Goal: Task Accomplishment & Management: Use online tool/utility

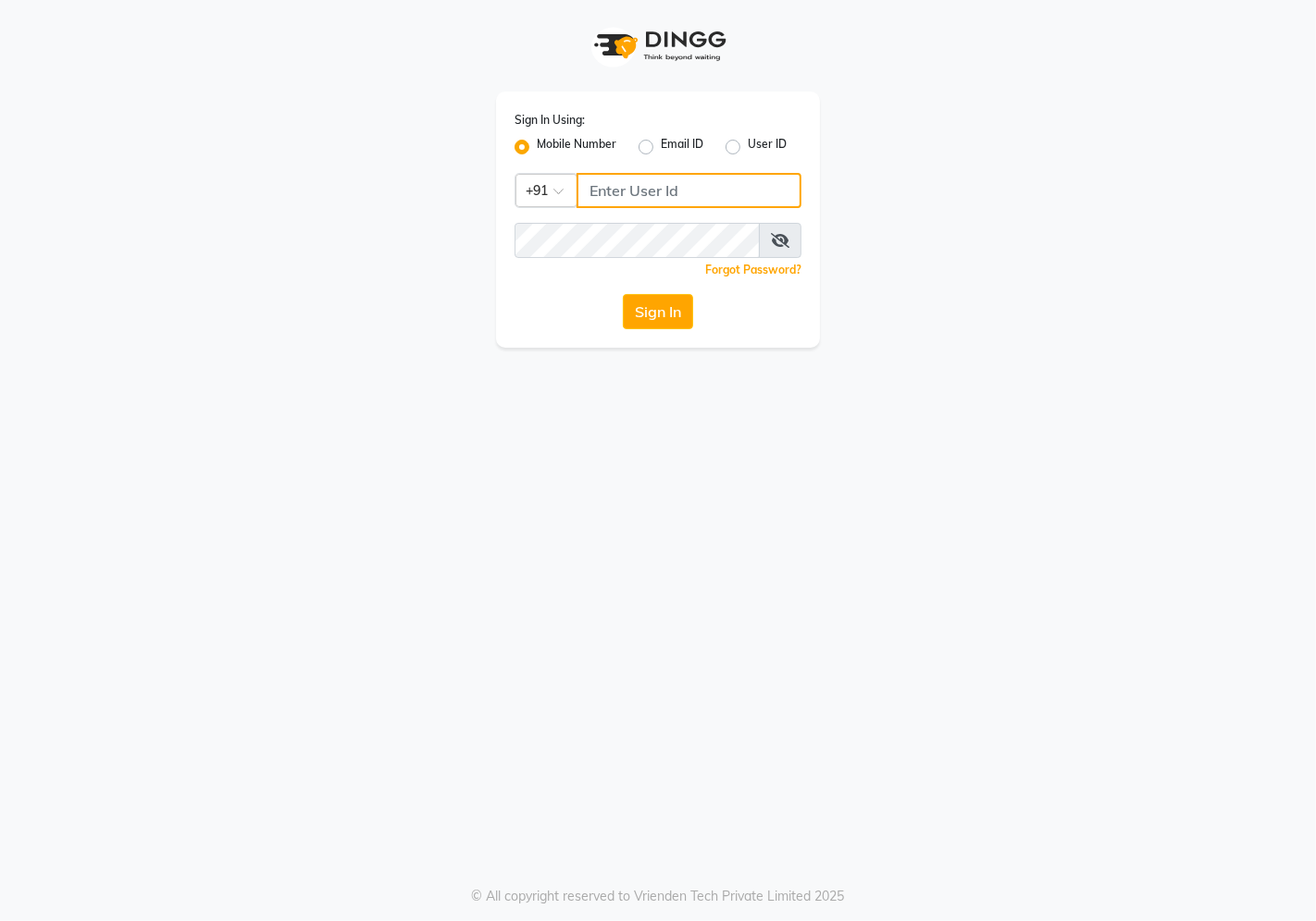
click at [606, 187] on input "Username" at bounding box center [689, 191] width 225 height 36
type input "7888112211"
click at [622, 294] on button "Sign In" at bounding box center [657, 312] width 70 height 36
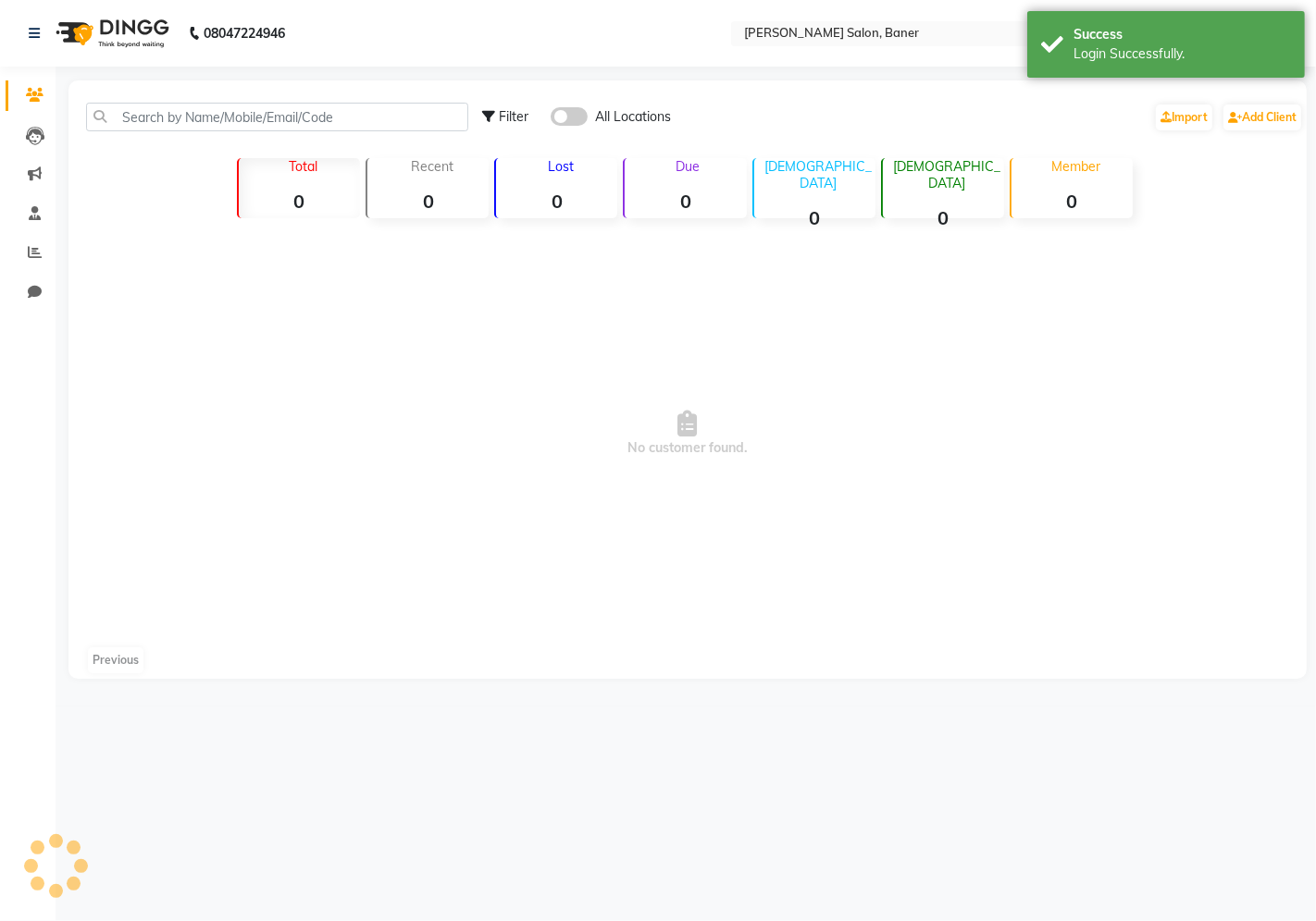
select select "en"
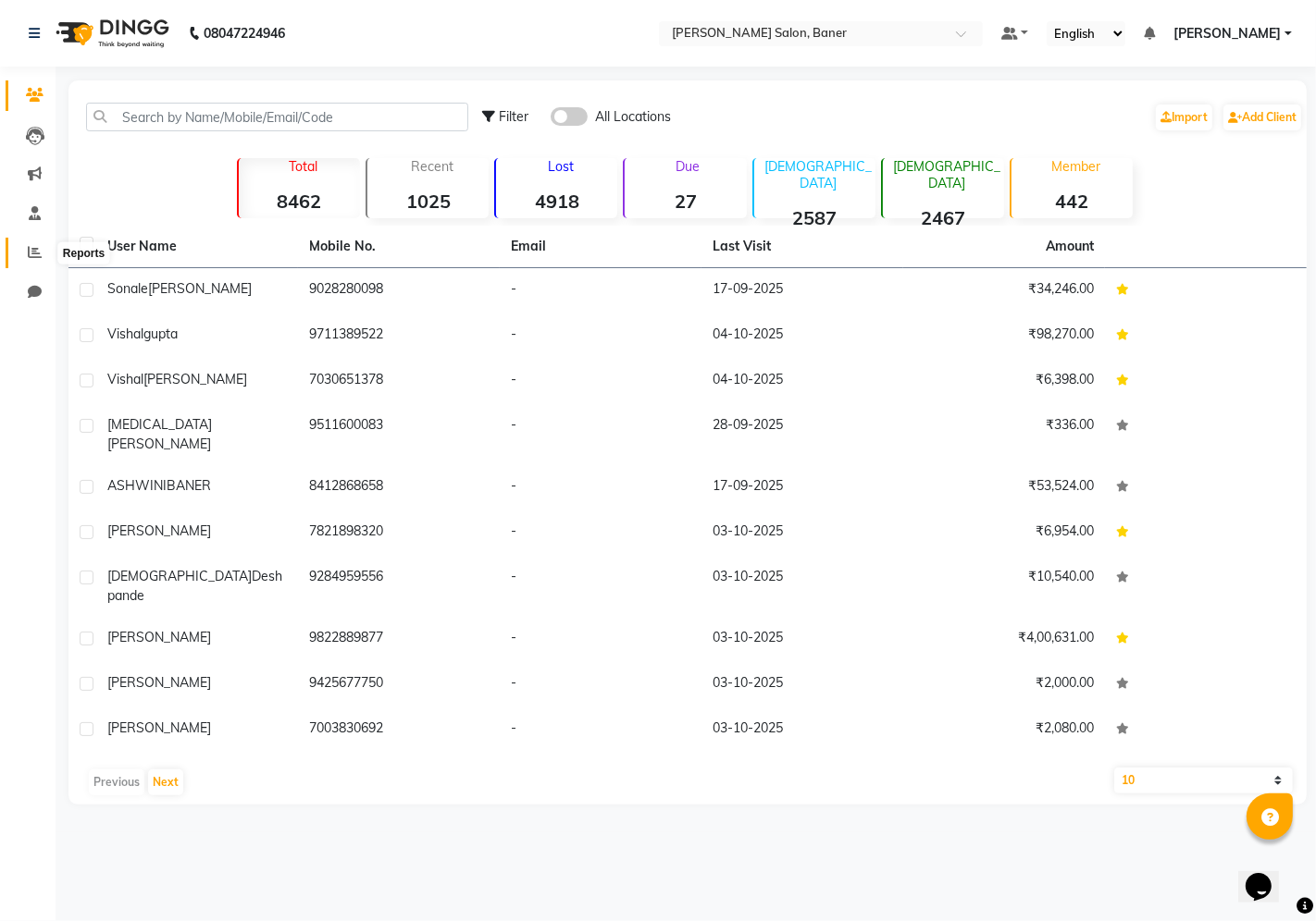
click at [30, 262] on span at bounding box center [35, 253] width 33 height 22
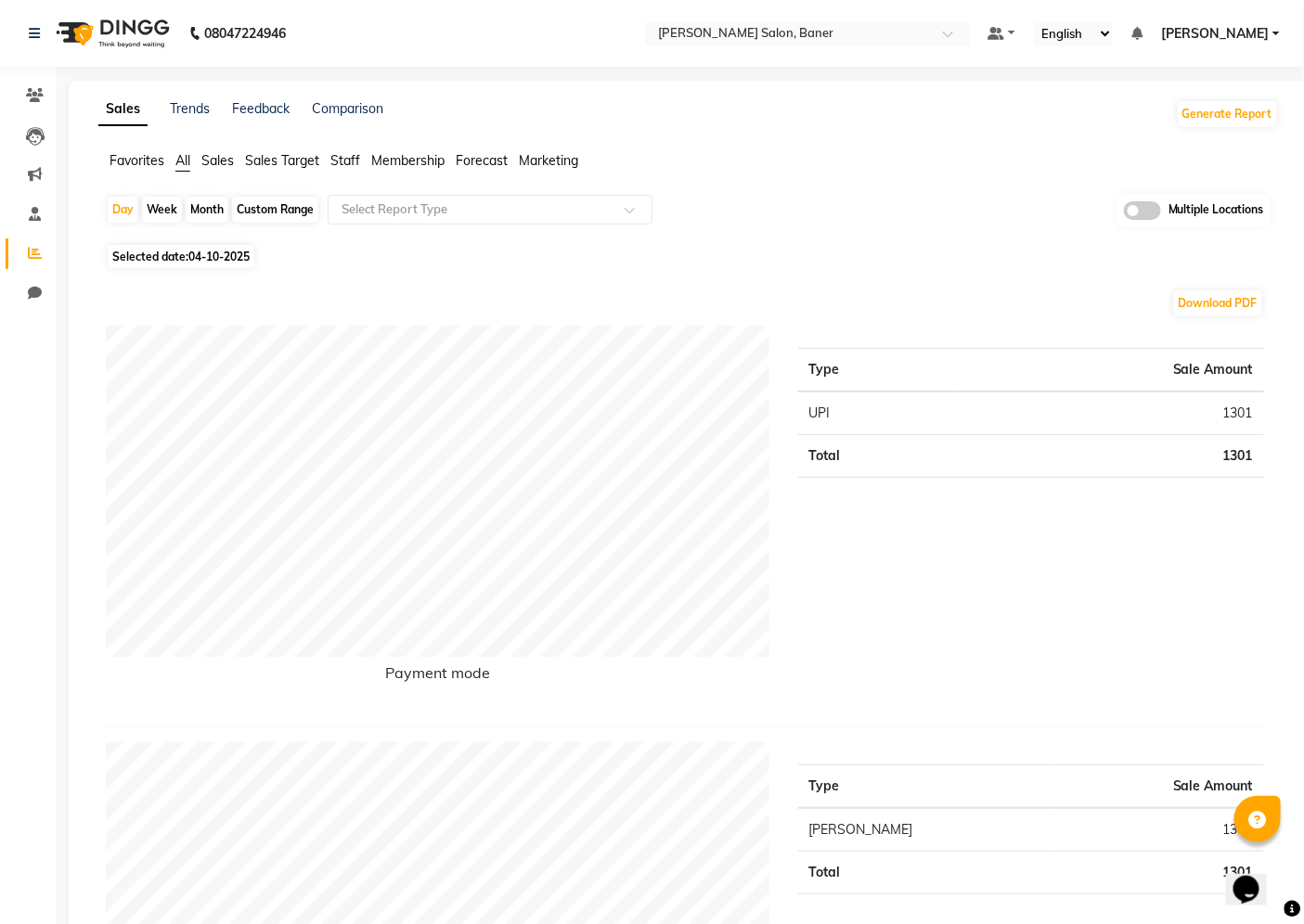
click at [336, 165] on span "Staff" at bounding box center [345, 160] width 30 height 17
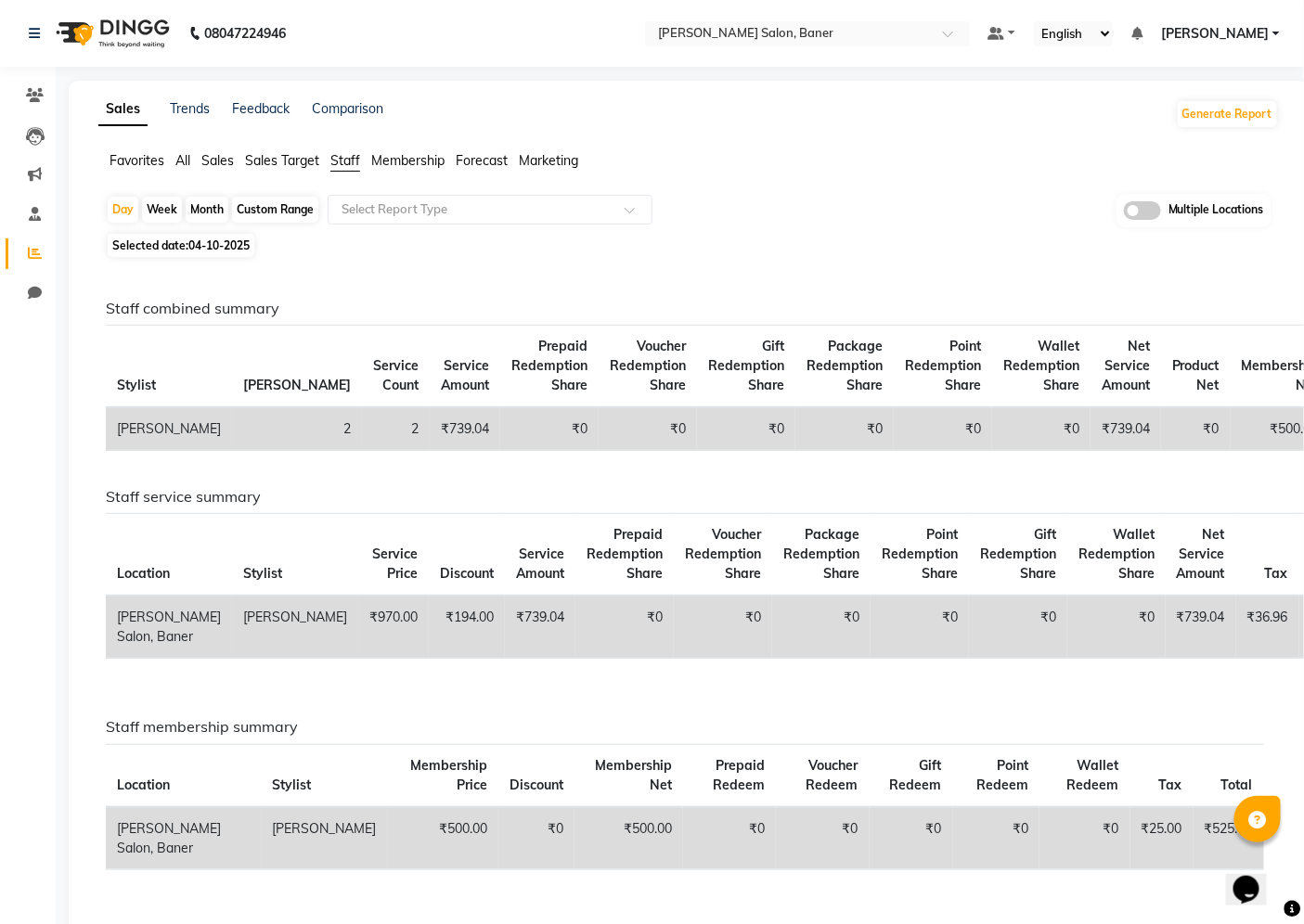
click at [293, 207] on div "Custom Range" at bounding box center [275, 209] width 86 height 26
select select "10"
select select "2025"
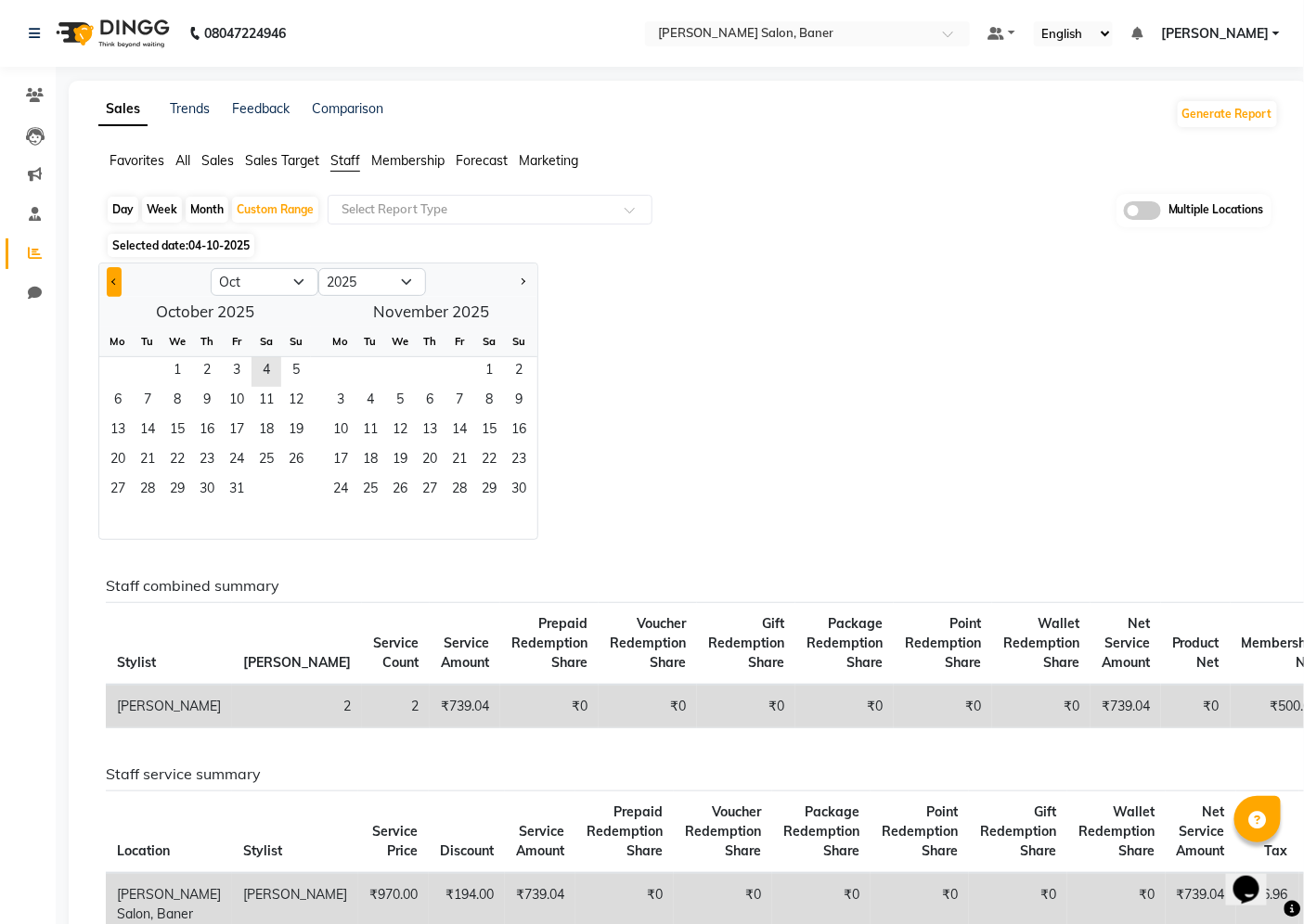
click at [111, 282] on span "Previous month" at bounding box center [114, 281] width 7 height 7
select select "9"
click at [121, 367] on span "1" at bounding box center [118, 372] width 30 height 30
click at [147, 495] on span "30" at bounding box center [148, 491] width 30 height 30
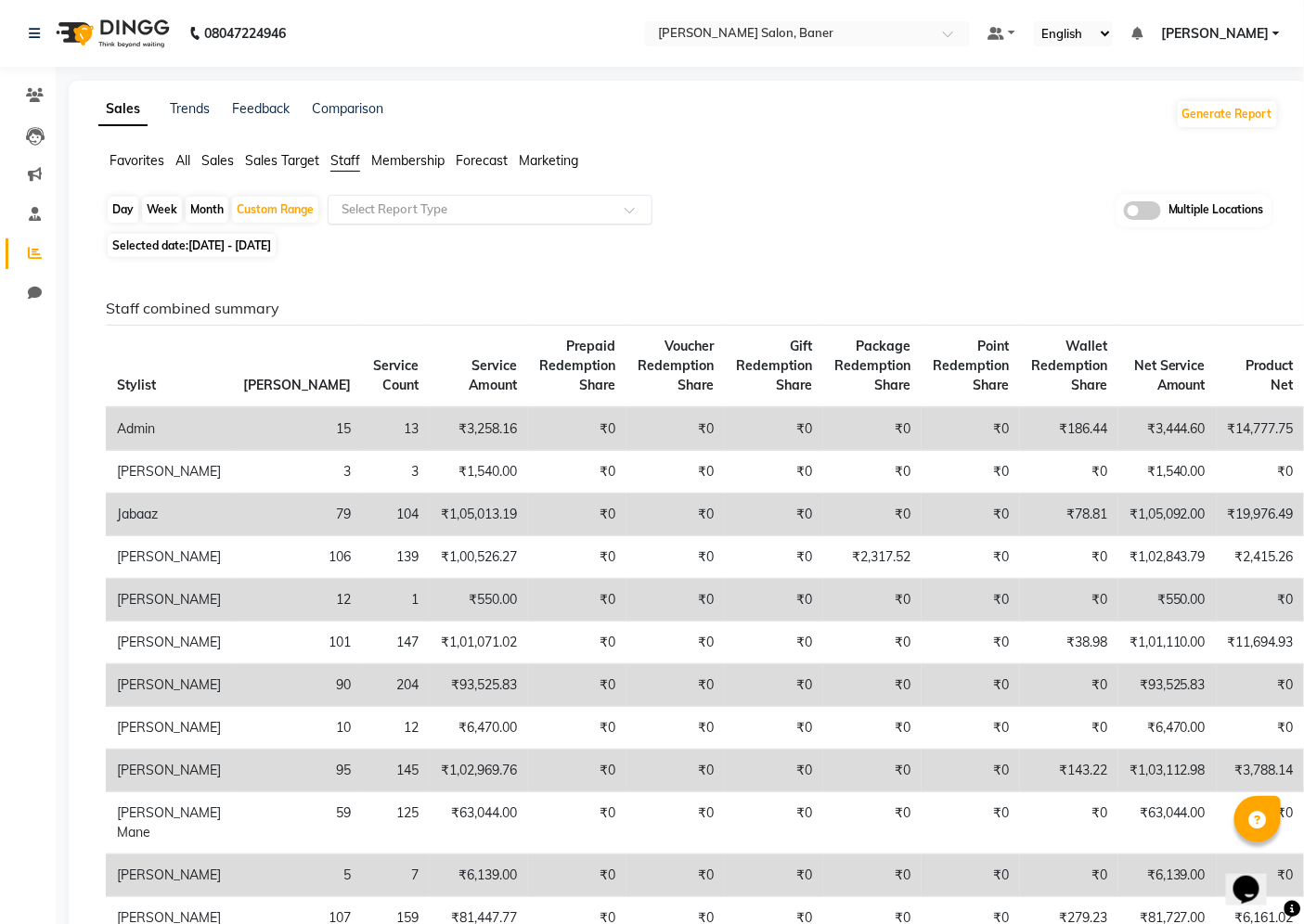
click at [504, 208] on input "text" at bounding box center [470, 209] width 267 height 19
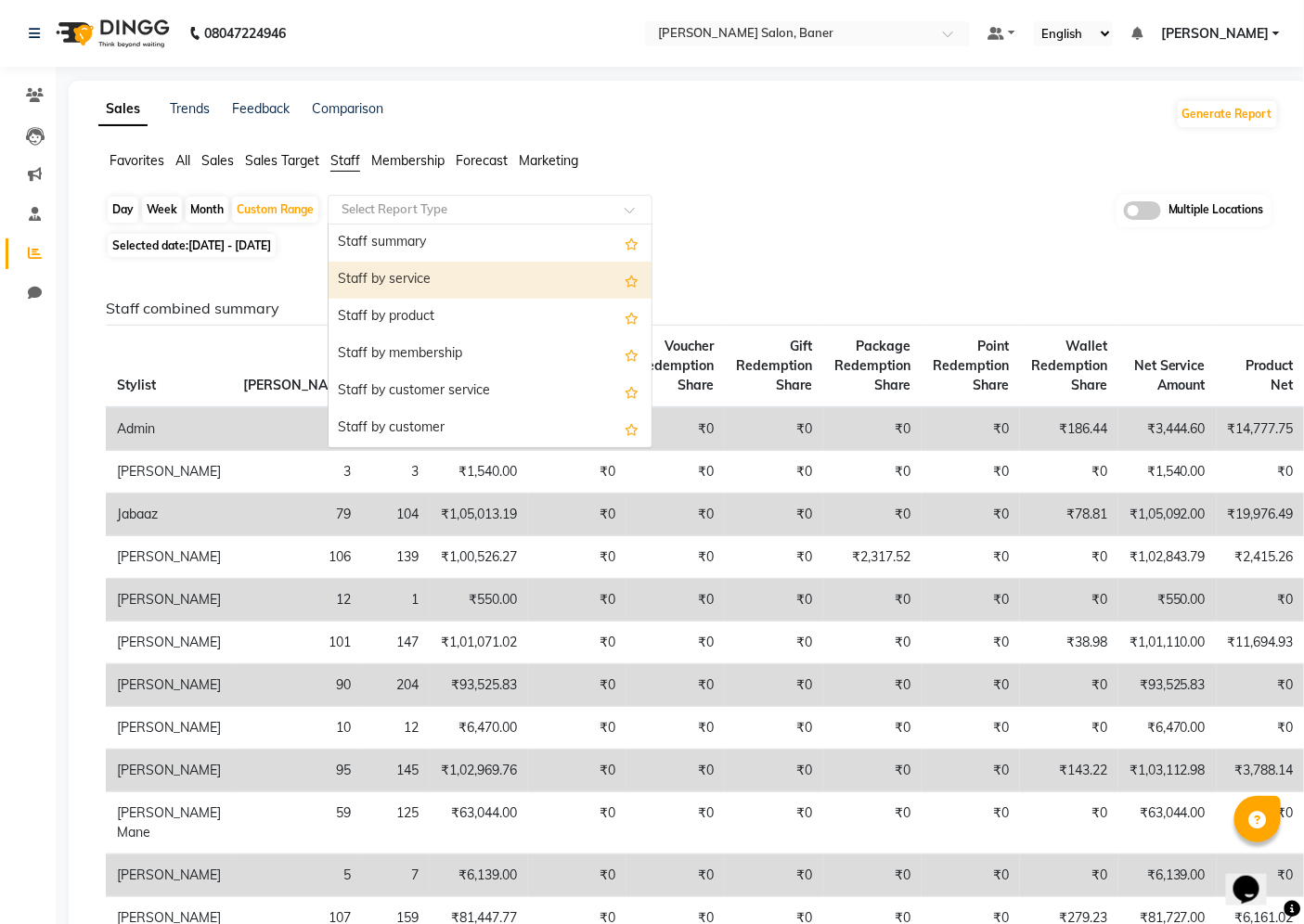
click at [471, 289] on div "Staff by service" at bounding box center [489, 280] width 323 height 37
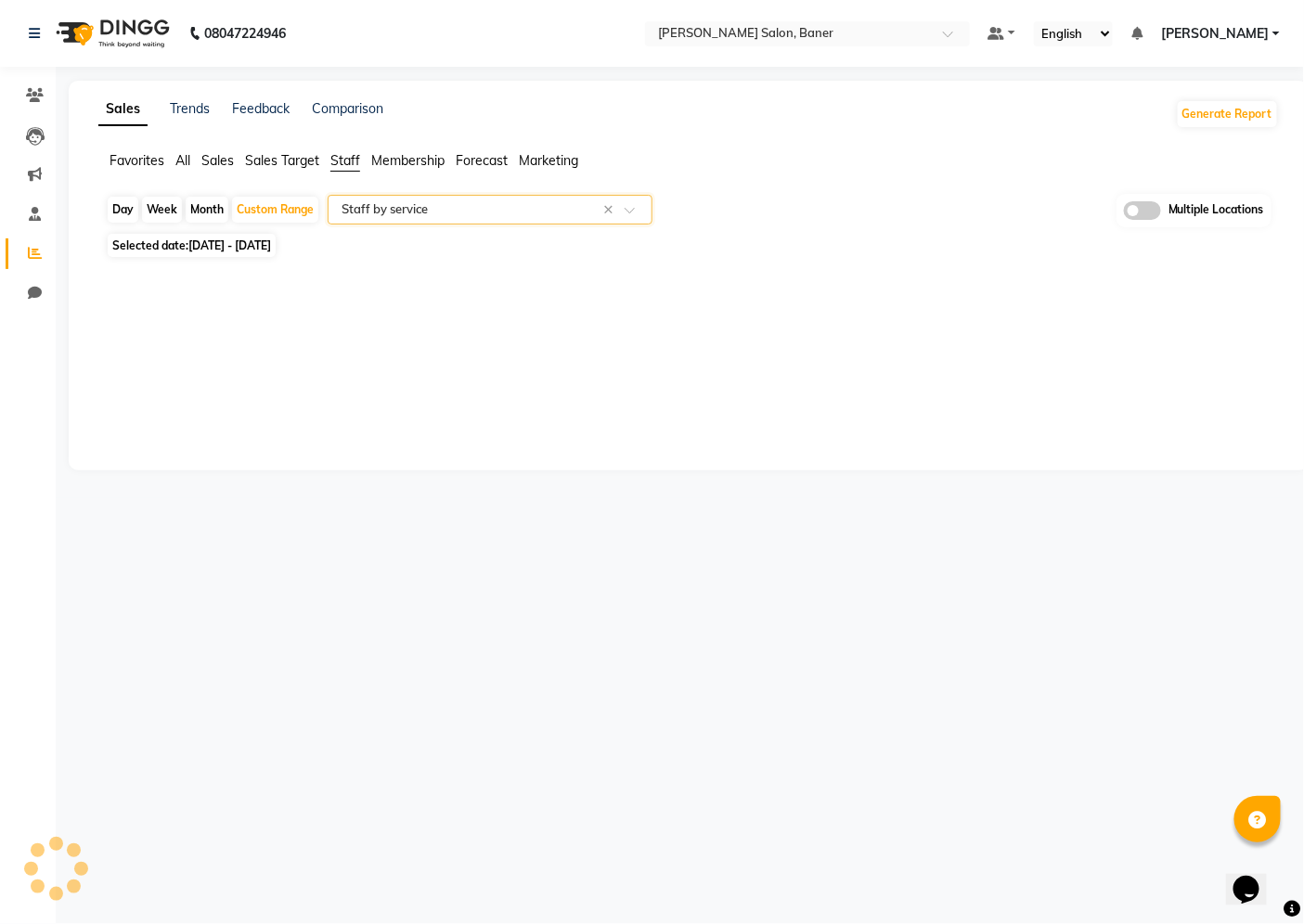
select select "filtered_report"
select select "csv"
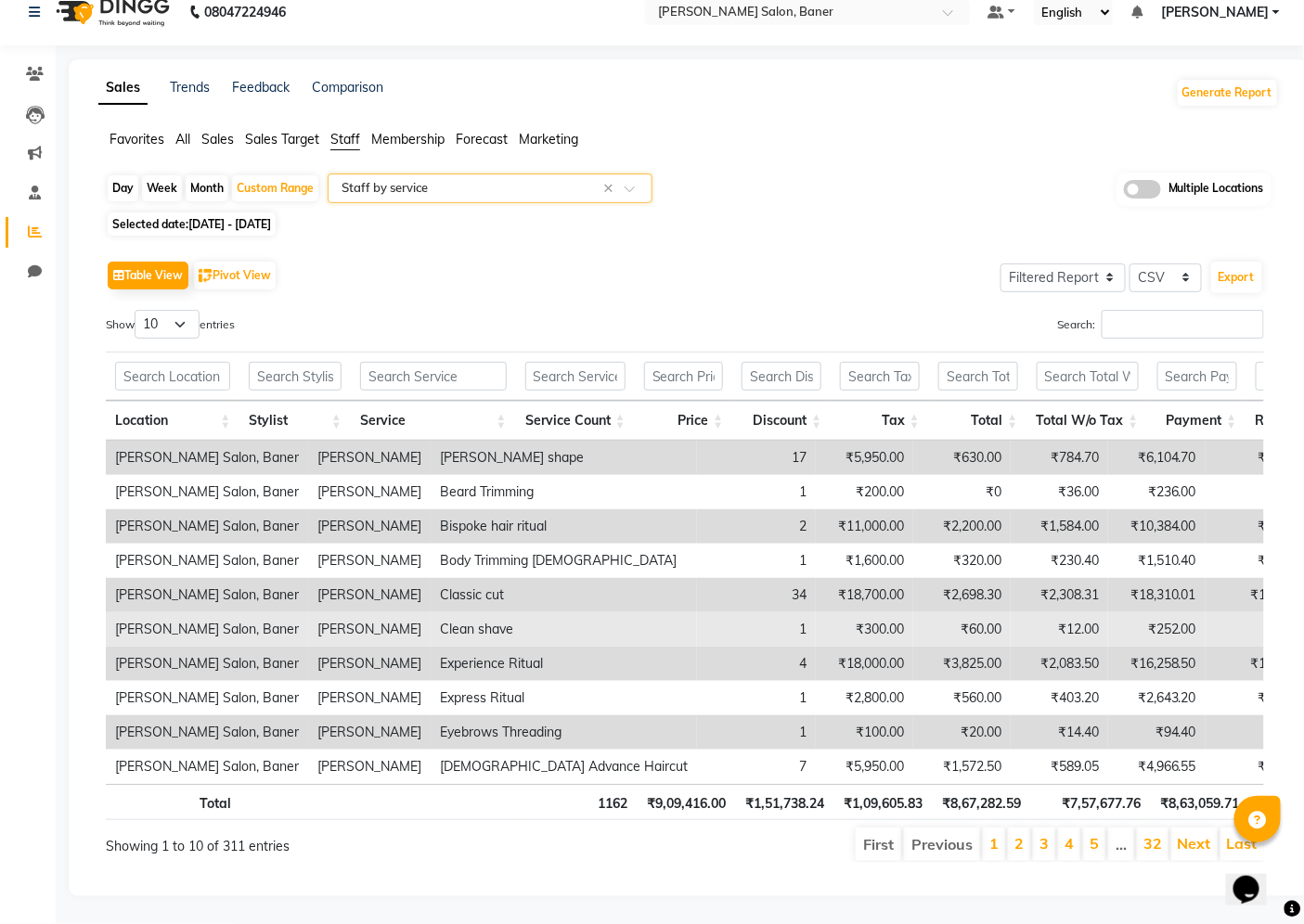
scroll to position [52, 0]
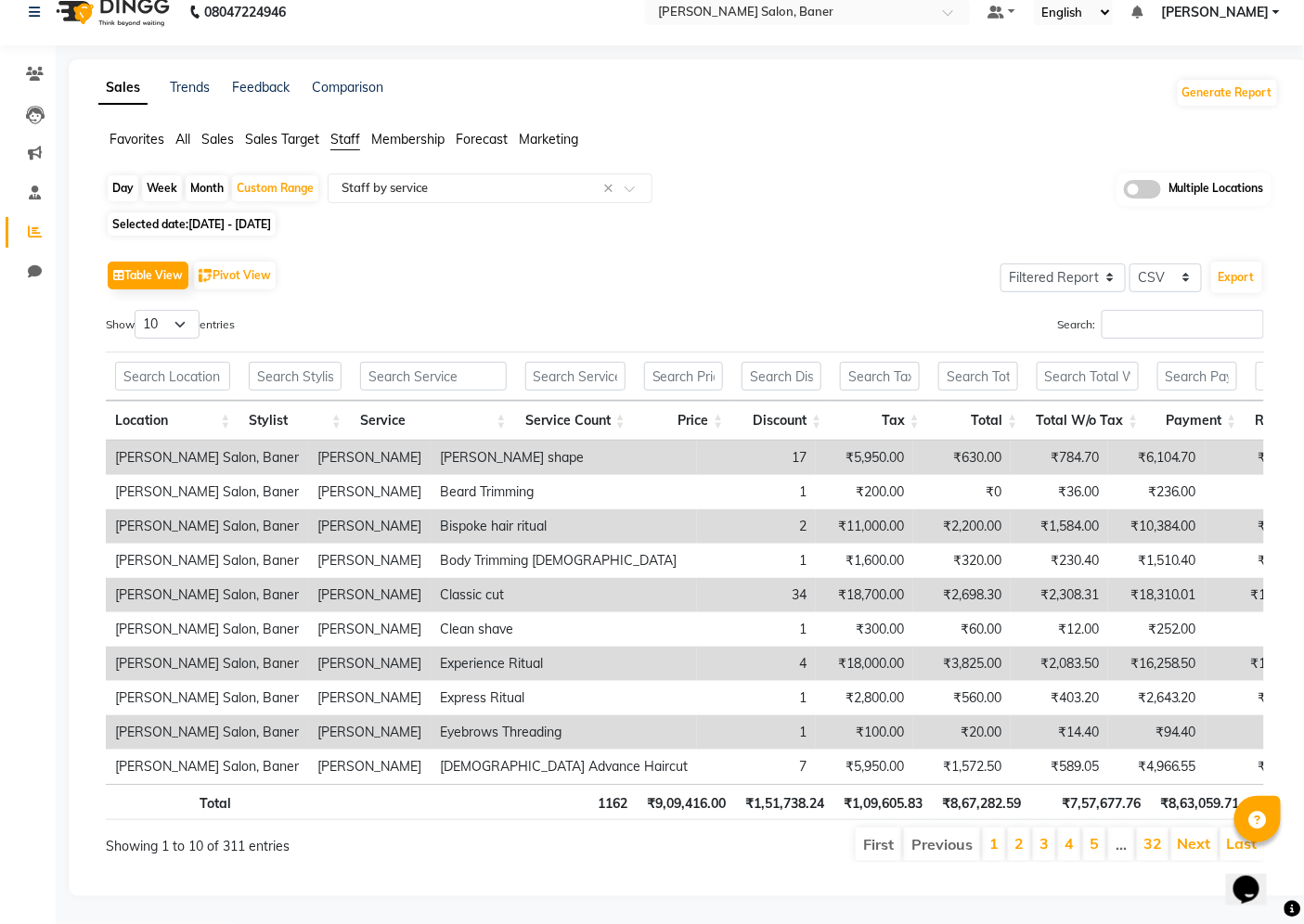
click at [1014, 831] on li "2" at bounding box center [1019, 845] width 22 height 34
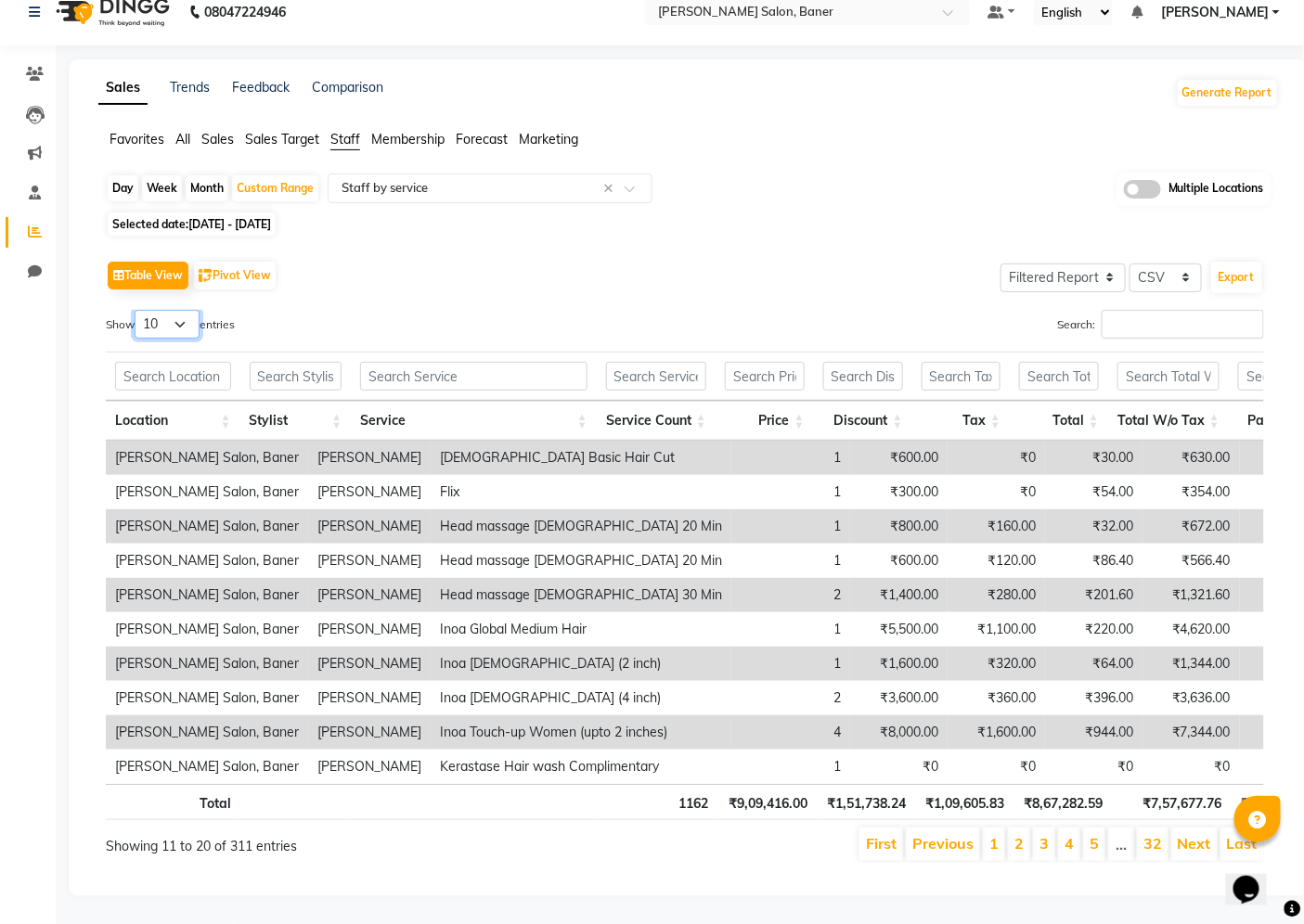
click at [188, 310] on select "10 25 50 100" at bounding box center [167, 324] width 65 height 29
select select "100"
click at [137, 310] on select "10 25 50 100" at bounding box center [167, 324] width 65 height 29
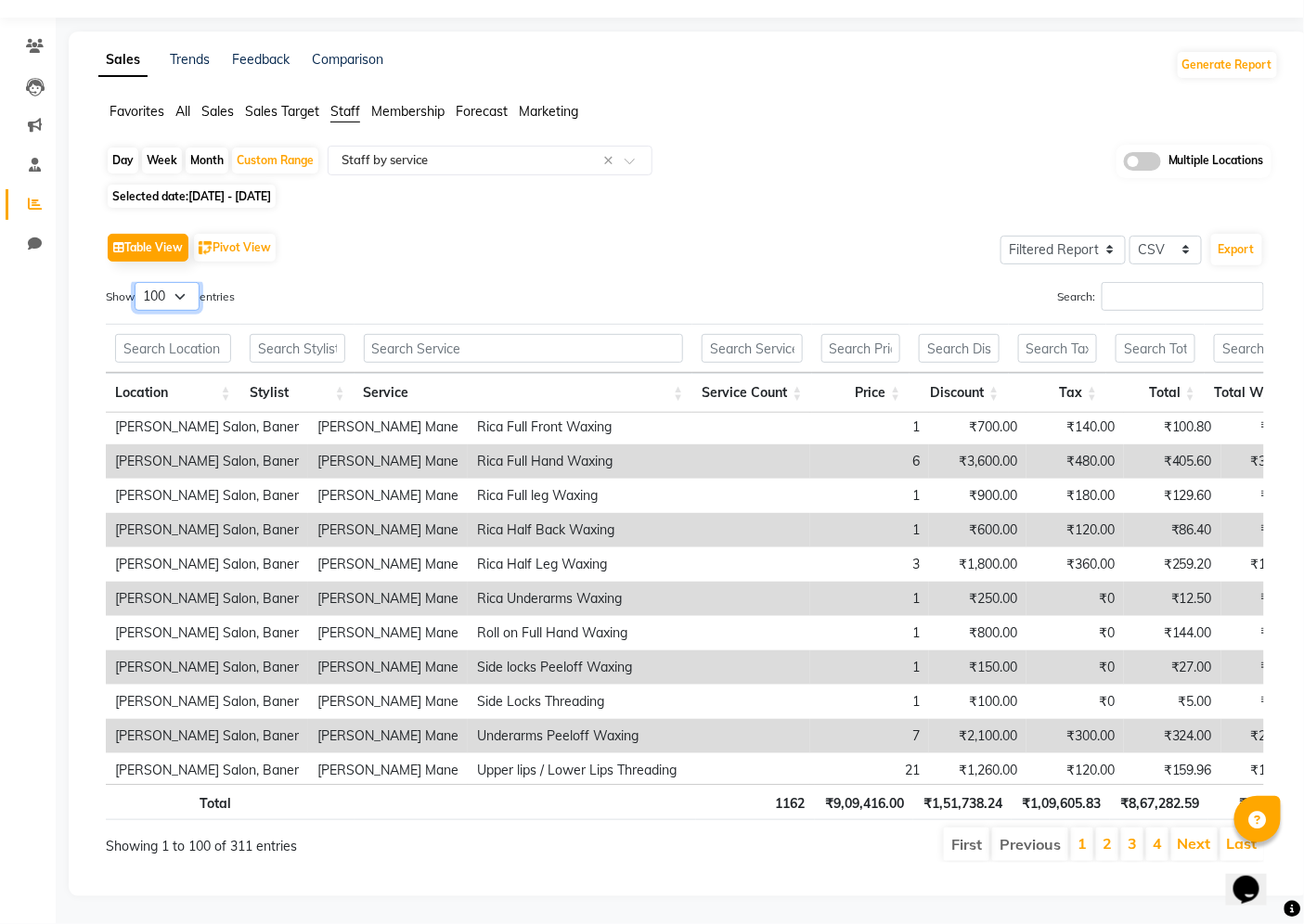
scroll to position [3074, 0]
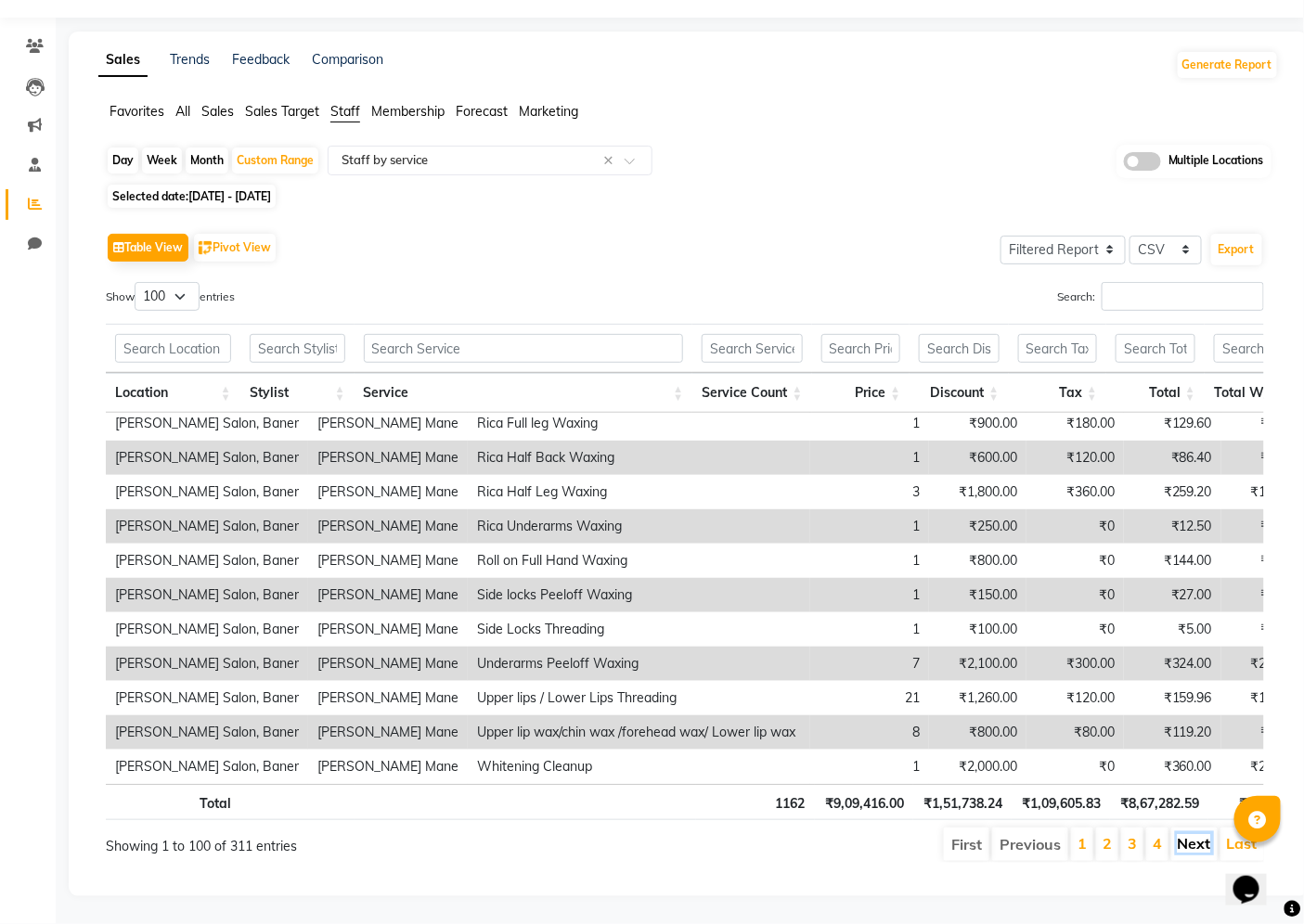
click at [1204, 846] on link "Next" at bounding box center [1195, 844] width 34 height 19
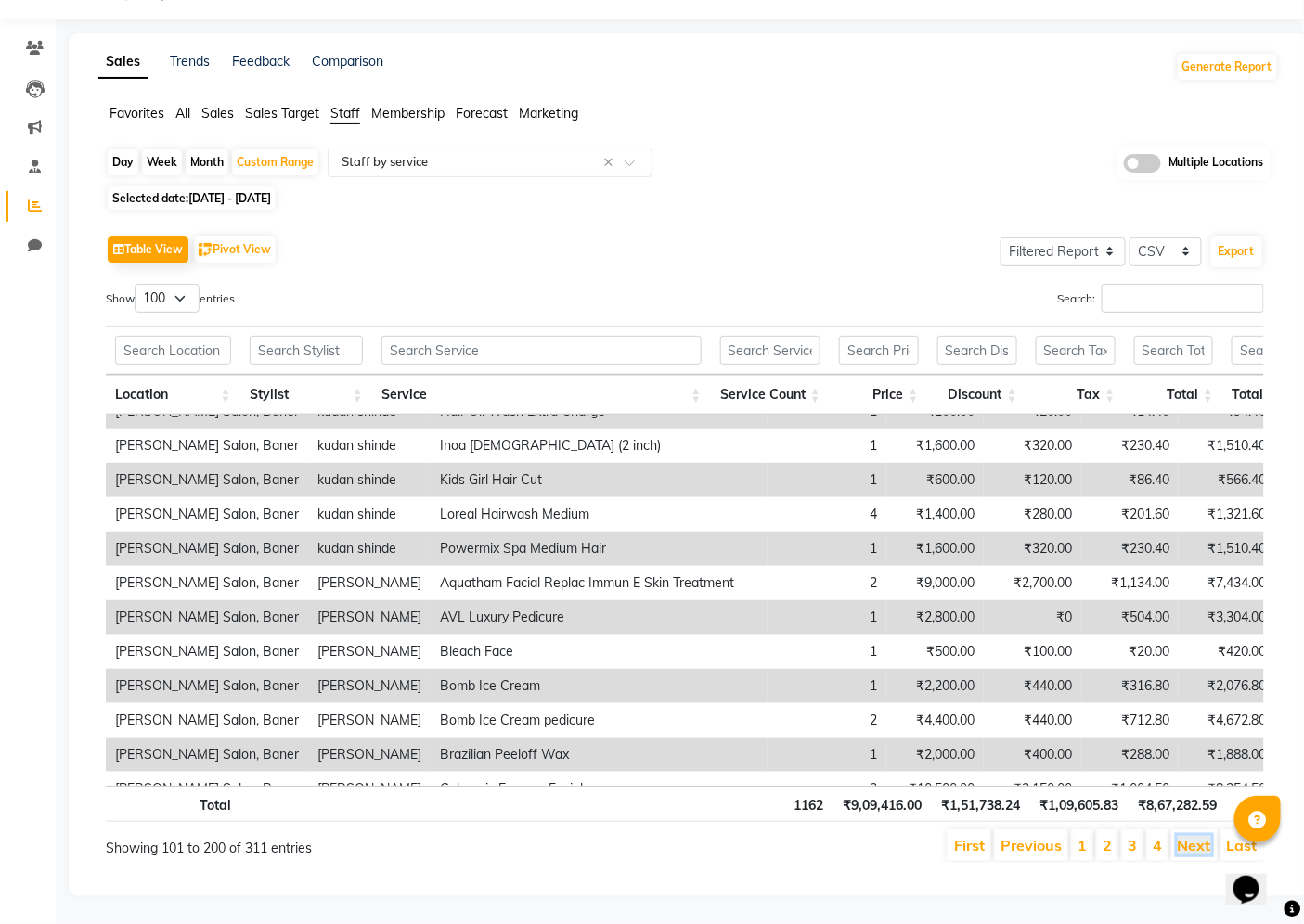
scroll to position [1526, 0]
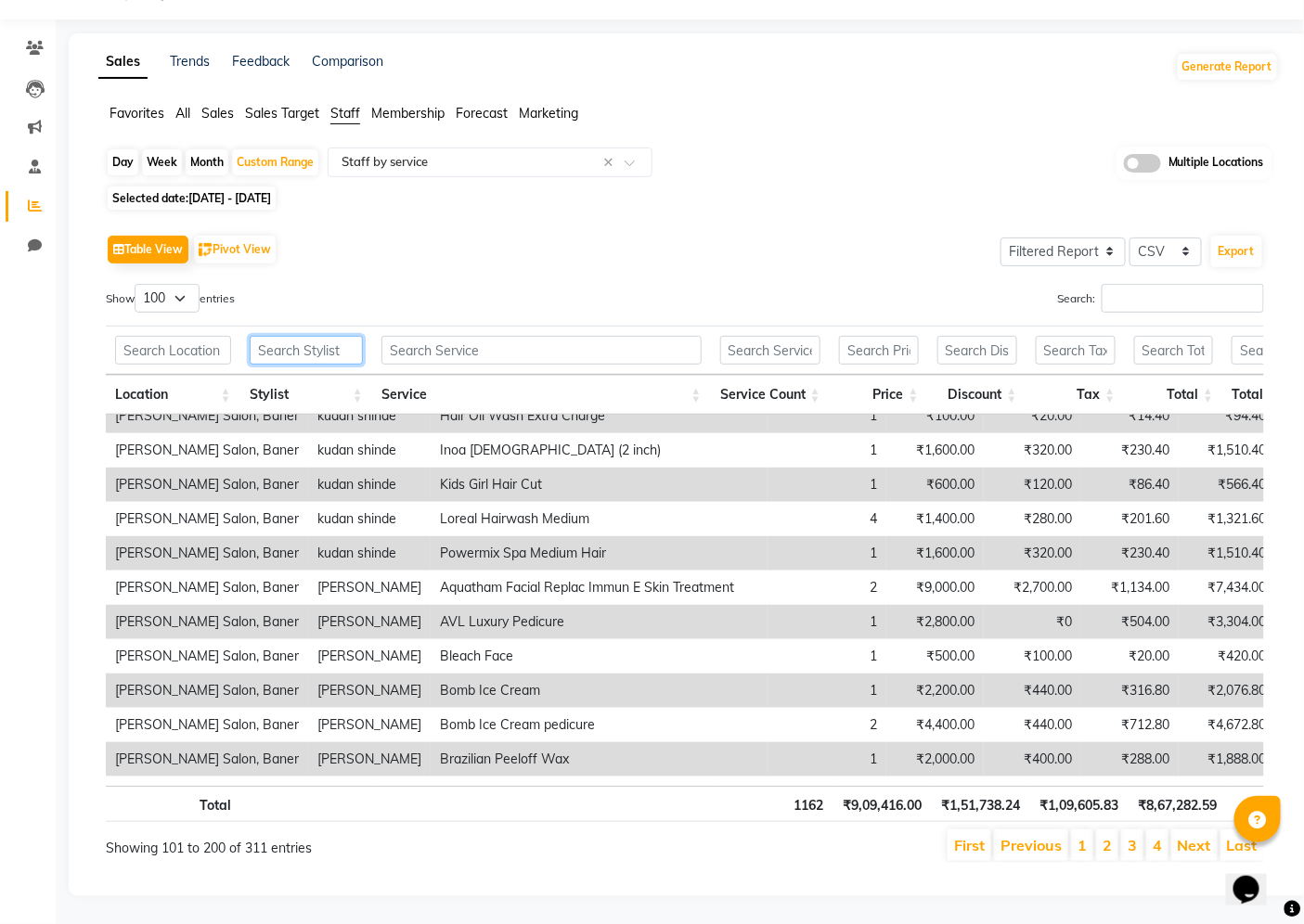
click at [303, 346] on input "text" at bounding box center [307, 350] width 113 height 29
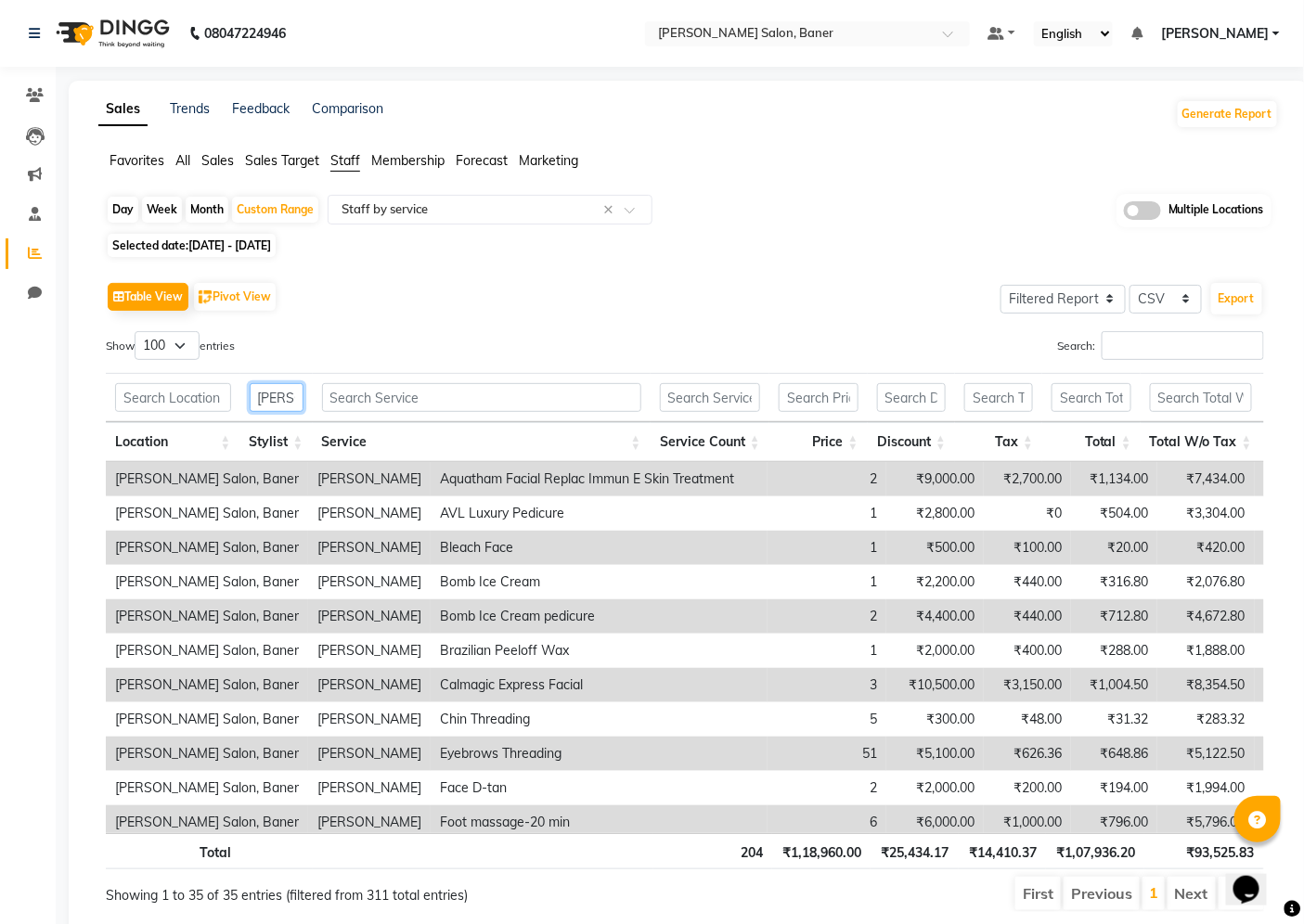
scroll to position [0, 5]
type input "[PERSON_NAME]"
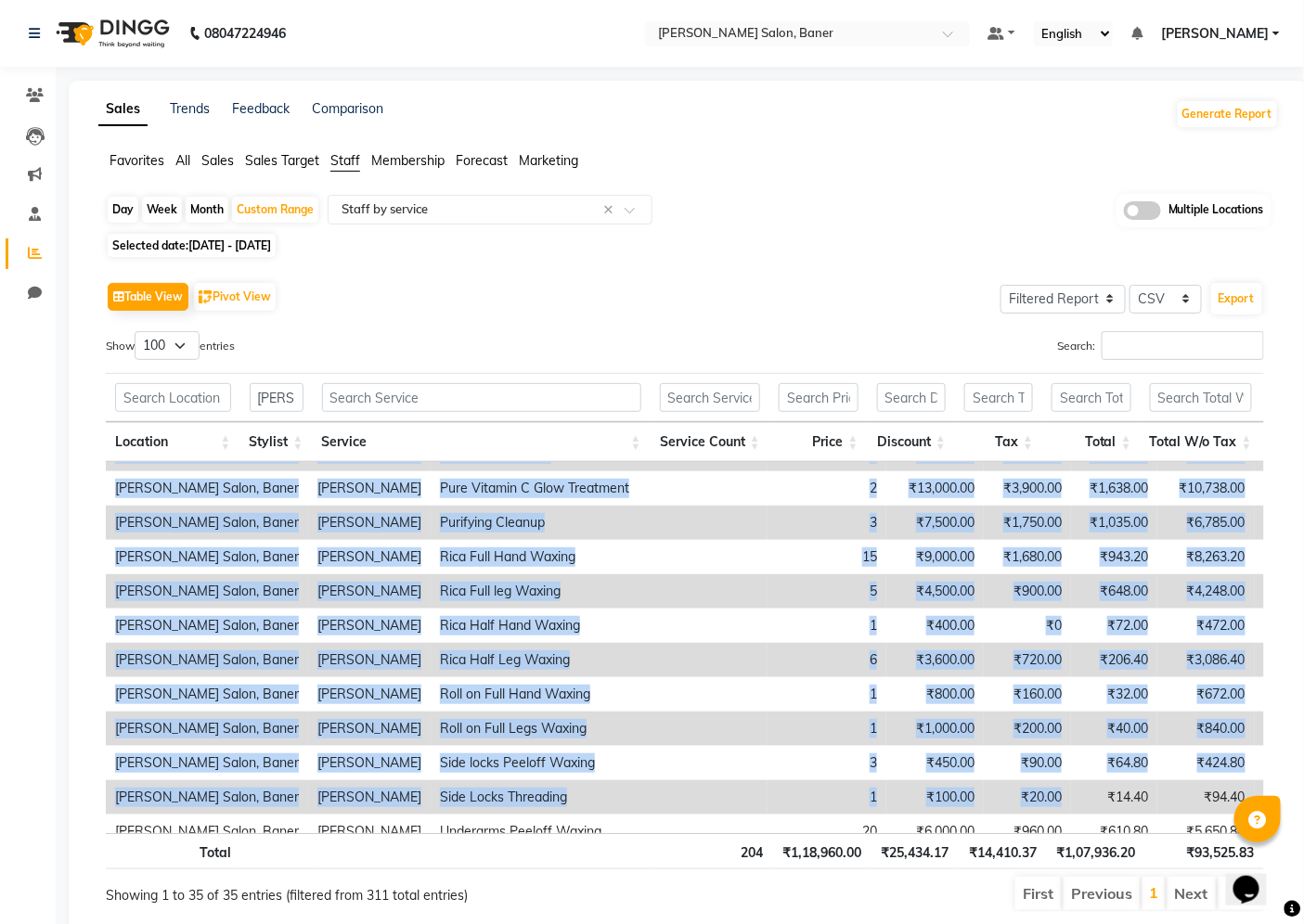
scroll to position [845, 0]
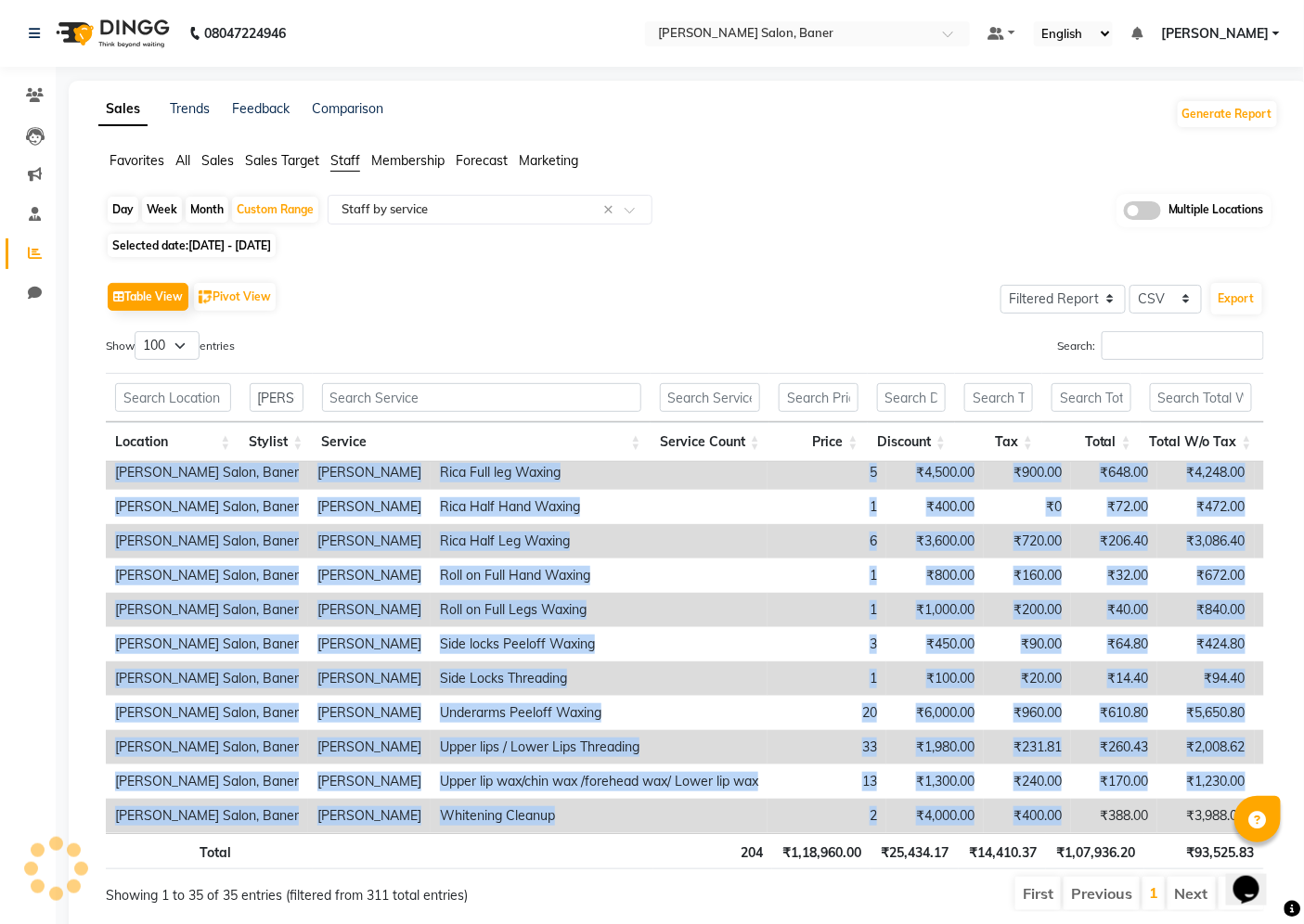
drag, startPoint x: 115, startPoint y: 477, endPoint x: 971, endPoint y: 814, distance: 919.9
click at [971, 814] on tbody "[PERSON_NAME] Salon, [PERSON_NAME] Aquatham Facial Replac Immun E Skin Treatmen…" at bounding box center [975, 232] width 1738 height 1202
copy tbody "Lorem Ipsum, Dolor Sitametc Adipisci Elitse Doeius Tempo I Utla Etdolorem 9 ₹1,…"
click at [767, 808] on td "2" at bounding box center [827, 816] width 119 height 35
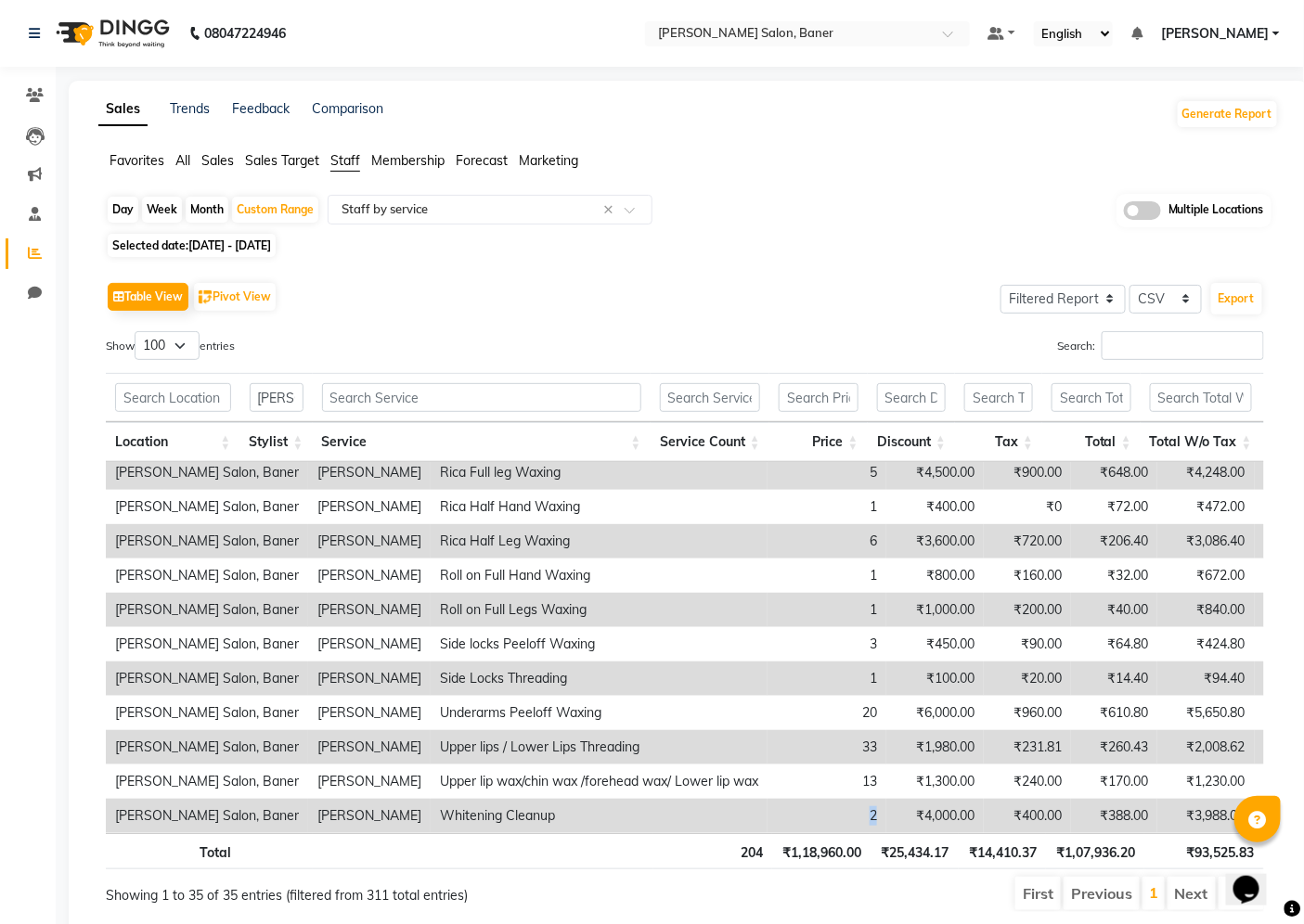
click at [767, 808] on td "2" at bounding box center [827, 816] width 119 height 35
drag, startPoint x: 739, startPoint y: 850, endPoint x: 857, endPoint y: 863, distance: 118.7
click at [857, 863] on tr "Total 204 ₹1,18,960.00 ₹25,434.17 ₹14,410.37 ₹1,07,936.20 ₹93,525.83 ₹1,07,936.…" at bounding box center [919, 852] width 1626 height 36
copy tr "204 ₹1,18,960.00"
